Goal: Task Accomplishment & Management: Use online tool/utility

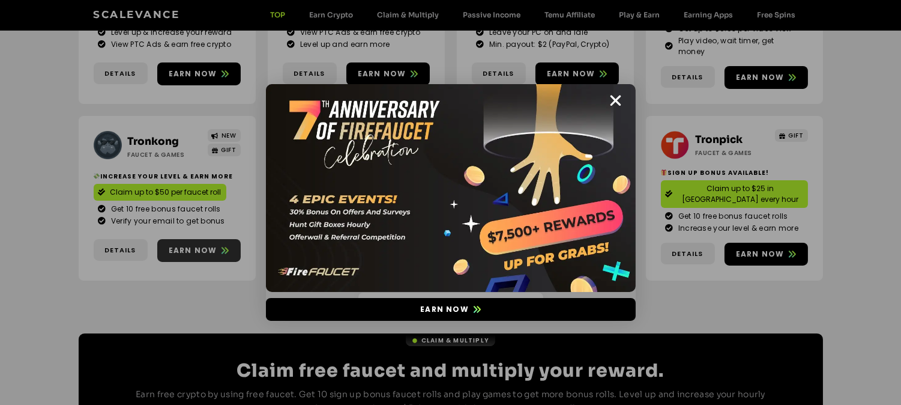
scroll to position [265, 0]
click at [612, 103] on icon "Close" at bounding box center [616, 100] width 15 height 15
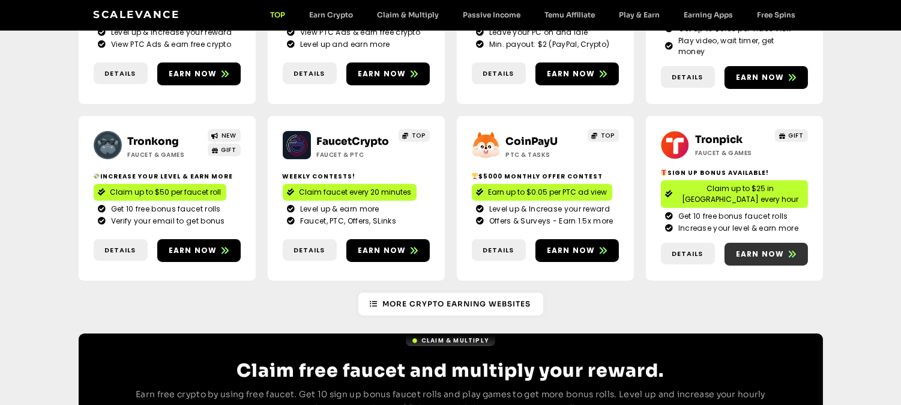
click at [781, 249] on span "Earn now" at bounding box center [760, 254] width 49 height 11
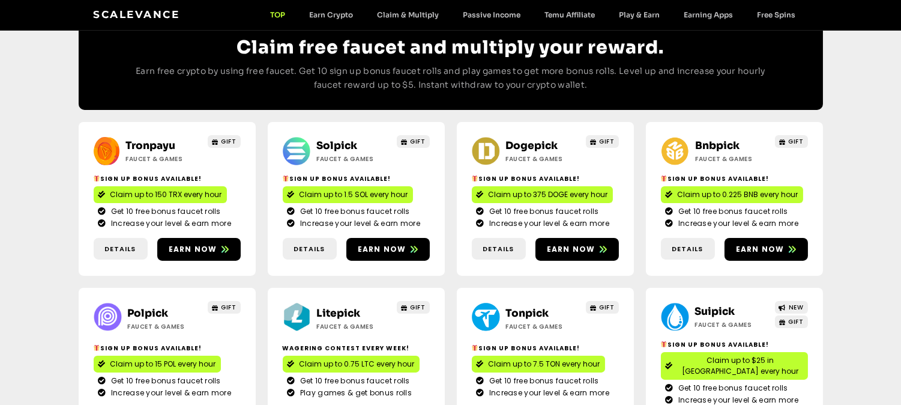
scroll to position [590, 0]
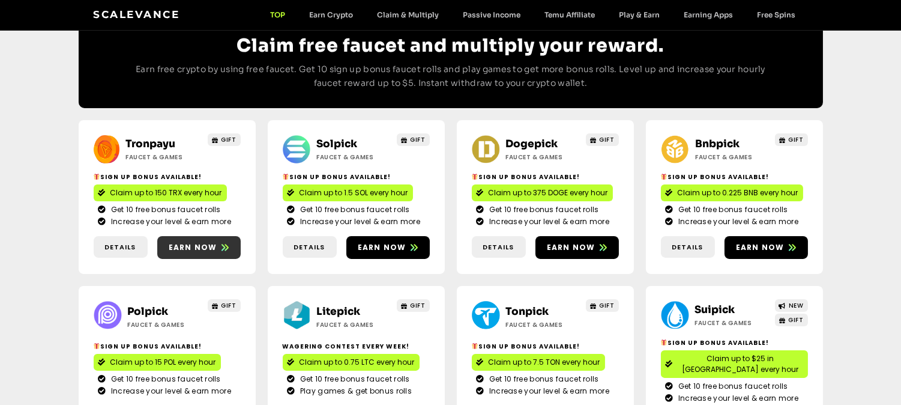
click at [211, 242] on span "Earn now" at bounding box center [193, 247] width 49 height 11
click at [407, 242] on span "Earn now" at bounding box center [387, 247] width 83 height 11
click at [586, 242] on span "Earn now" at bounding box center [571, 247] width 49 height 11
click at [743, 242] on span "Earn now" at bounding box center [760, 247] width 49 height 11
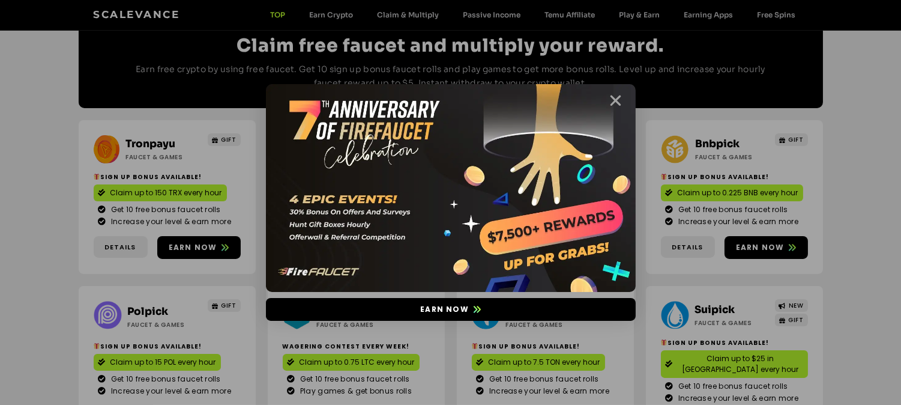
click at [618, 99] on icon "Close" at bounding box center [616, 100] width 15 height 15
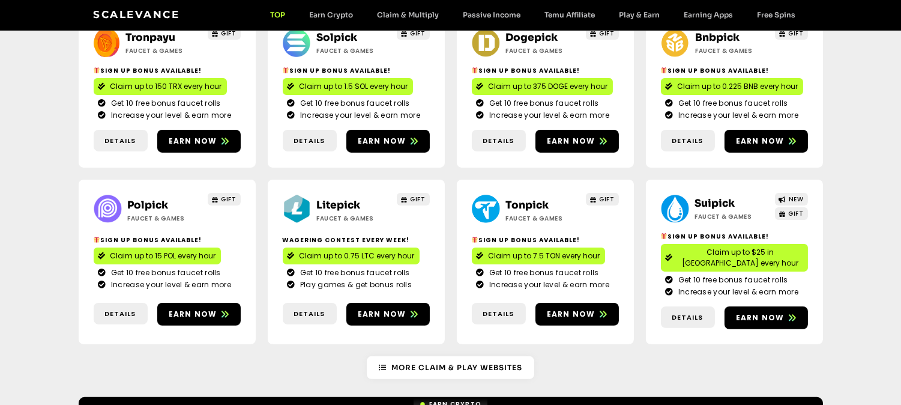
scroll to position [698, 0]
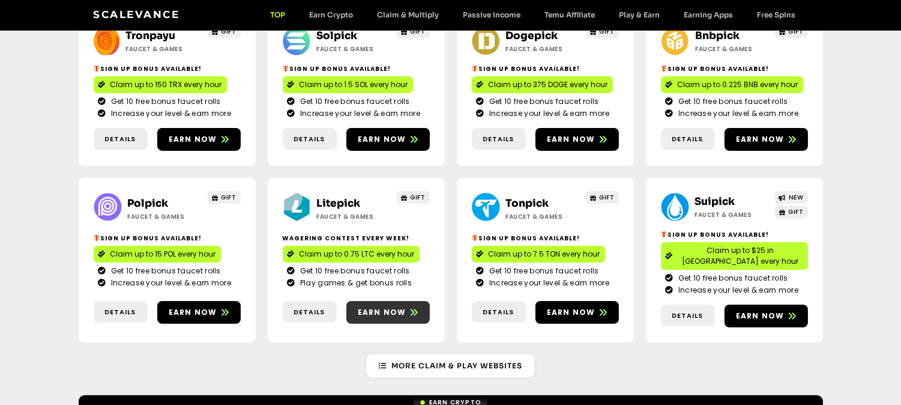
click at [407, 307] on span "Earn now" at bounding box center [387, 312] width 83 height 11
click at [594, 307] on span "Earn now" at bounding box center [576, 312] width 83 height 11
click at [789, 312] on icon at bounding box center [792, 315] width 7 height 7
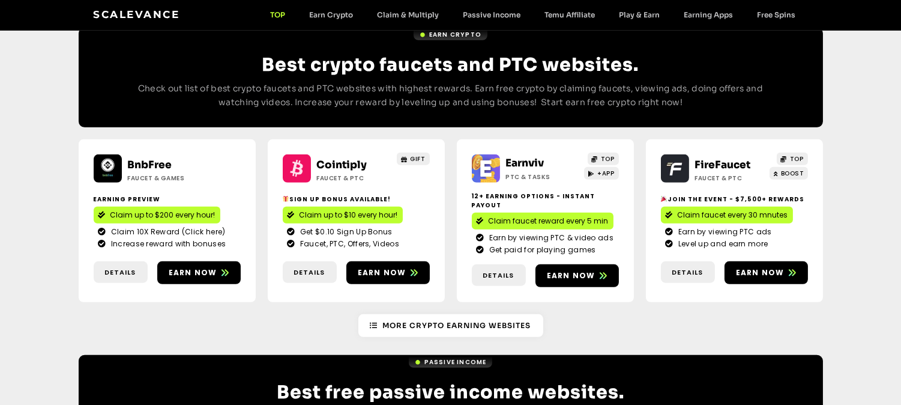
scroll to position [1076, 0]
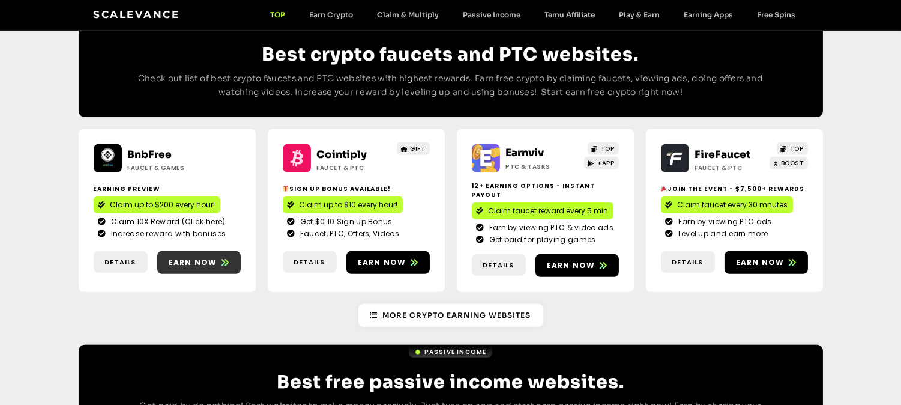
click at [211, 257] on span "Earn now" at bounding box center [193, 262] width 49 height 11
click at [579, 260] on span "Earn now" at bounding box center [571, 265] width 49 height 11
